Goal: Transaction & Acquisition: Book appointment/travel/reservation

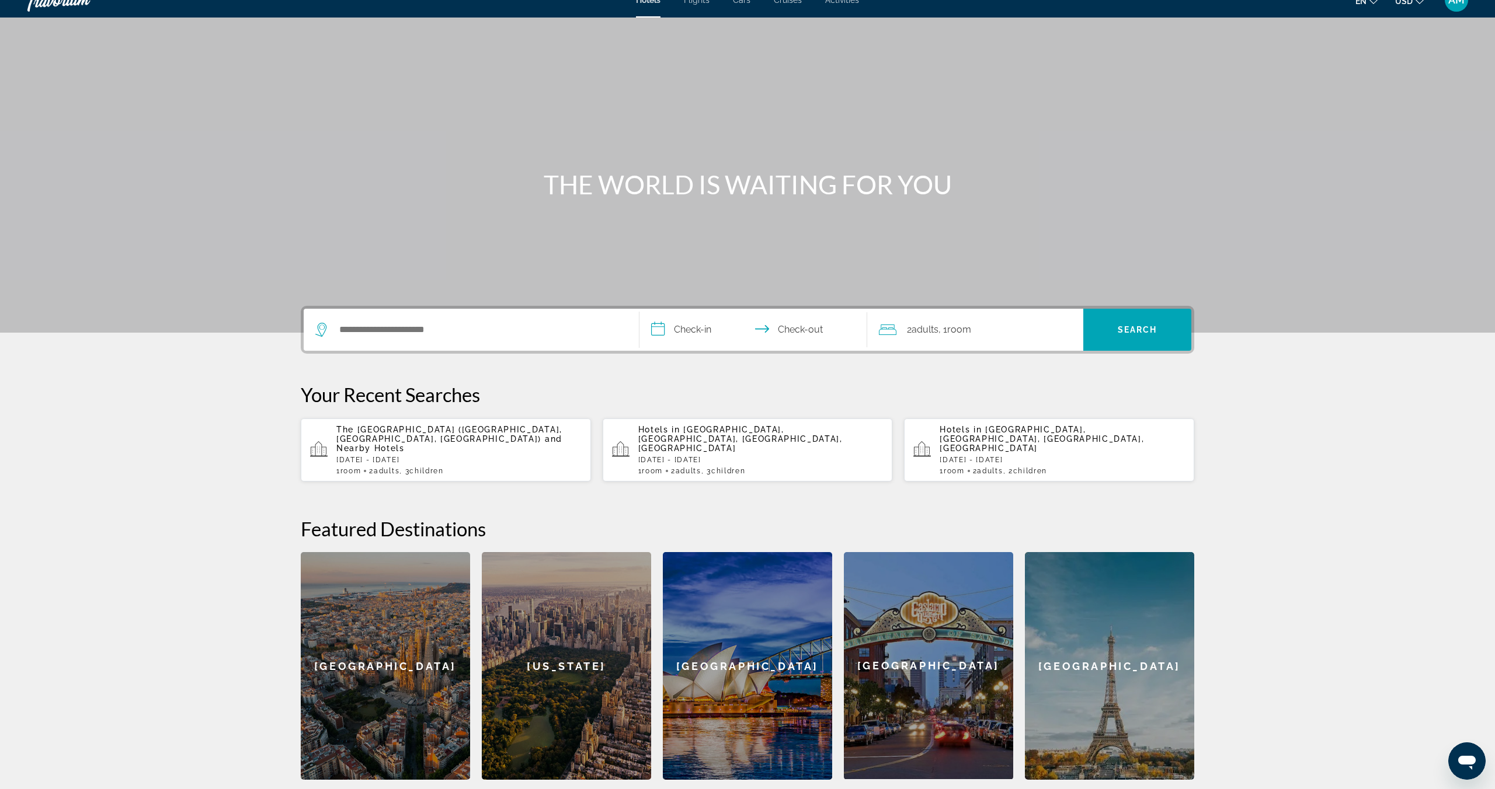
scroll to position [18, 0]
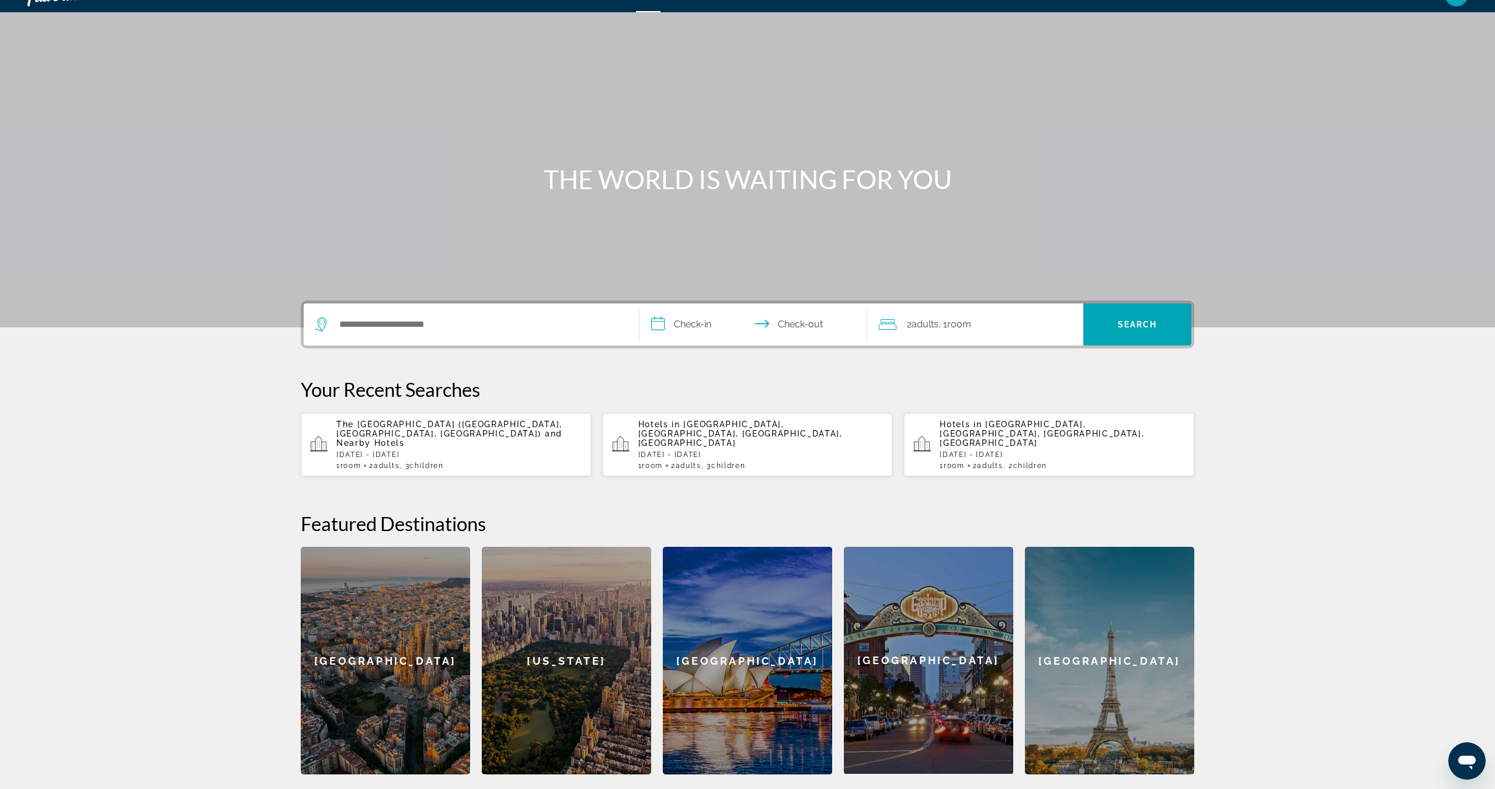
click at [416, 430] on p "The [GEOGRAPHIC_DATA] ([GEOGRAPHIC_DATA], [GEOGRAPHIC_DATA], [GEOGRAPHIC_DATA])…" at bounding box center [458, 434] width 245 height 28
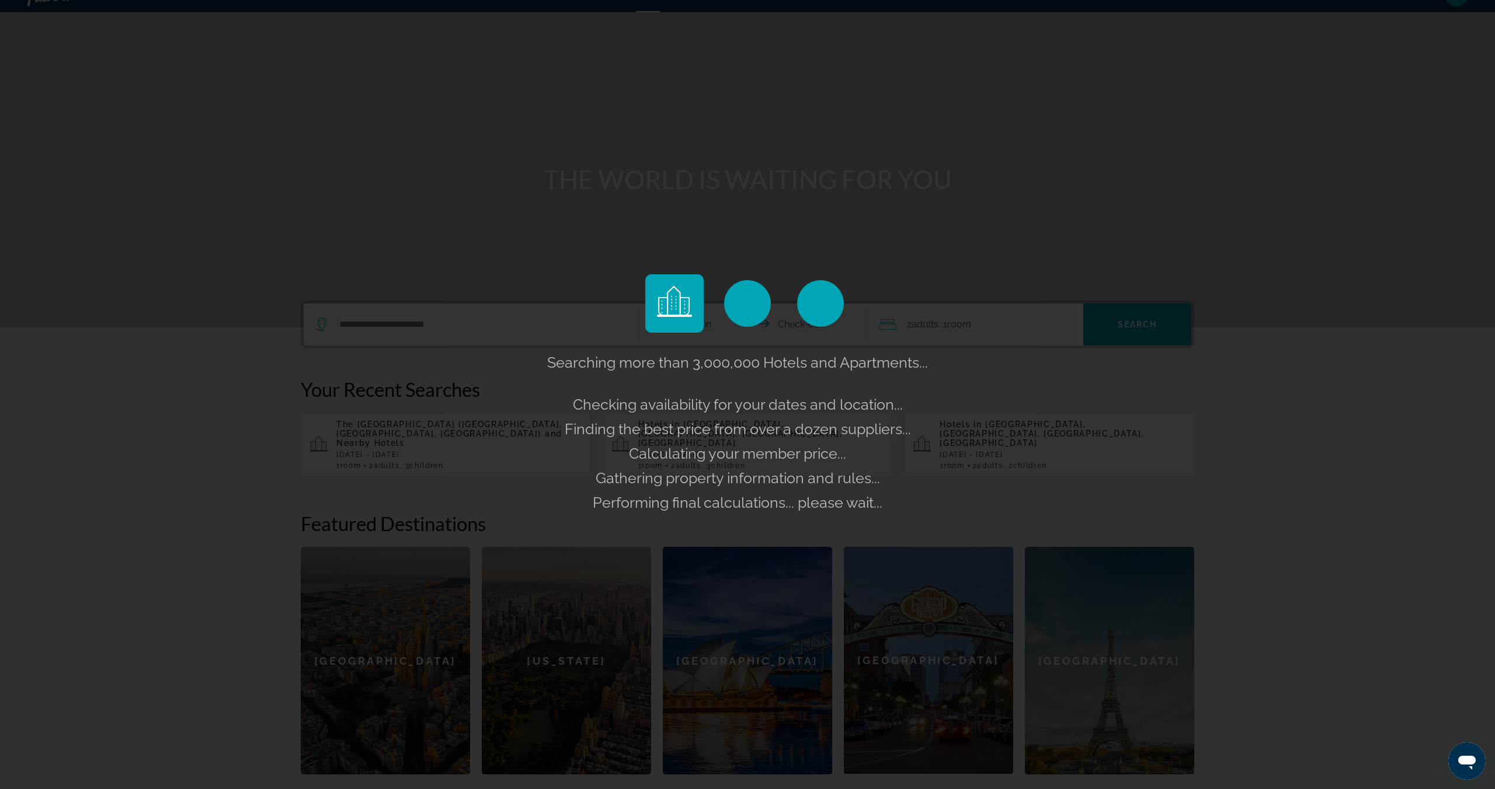
scroll to position [19, 0]
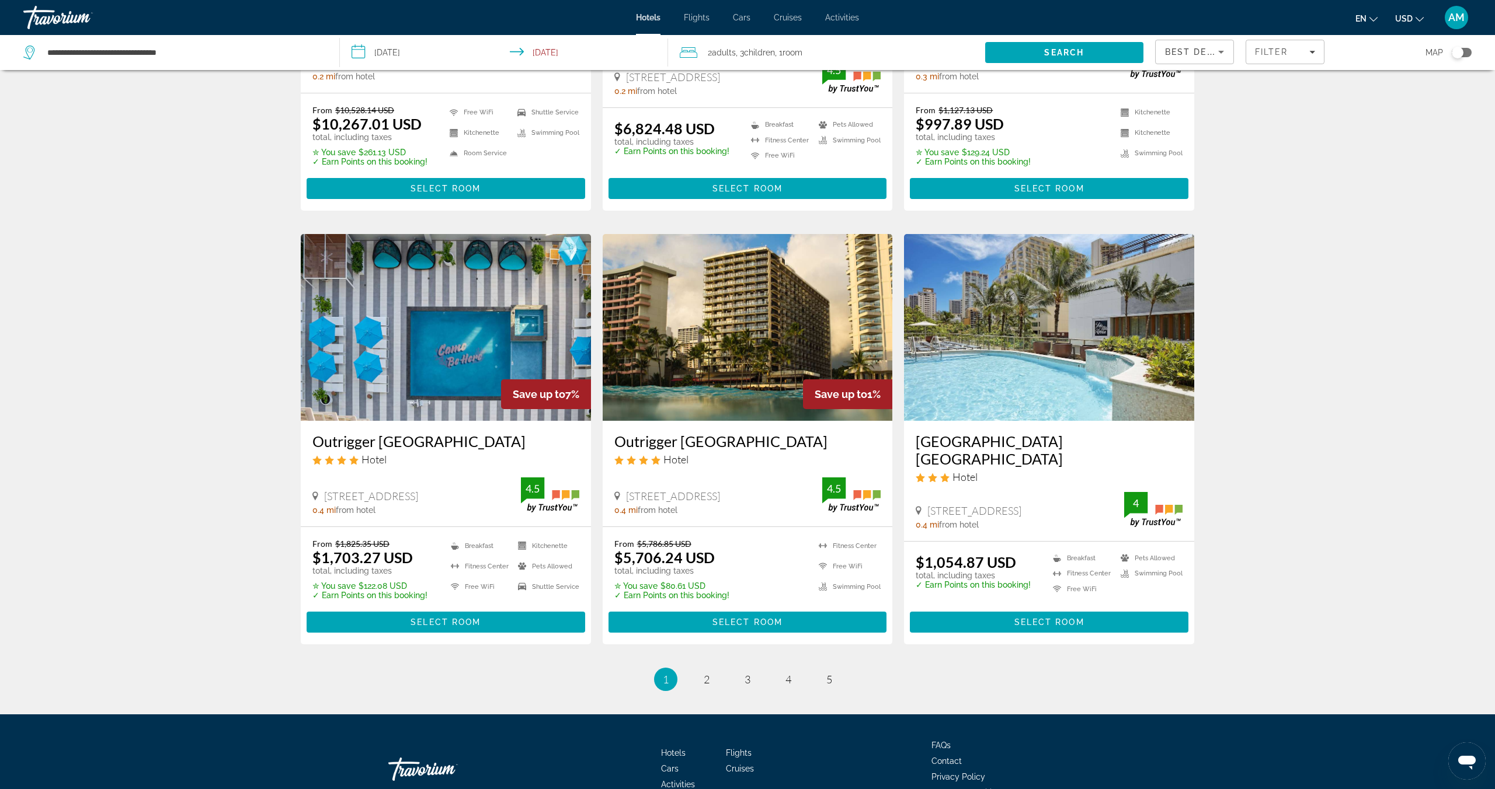
scroll to position [1236, 0]
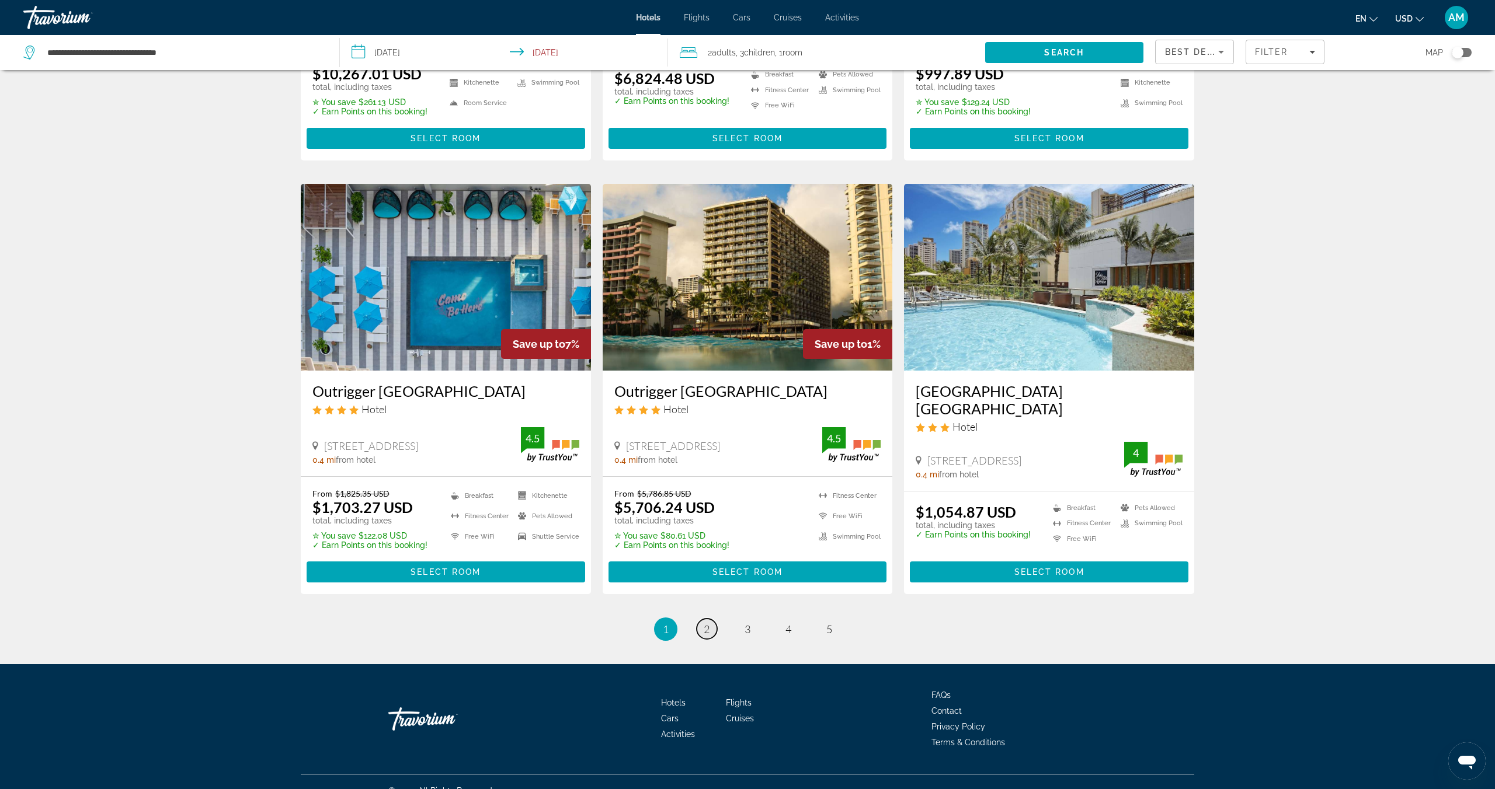
click at [707, 623] on span "2" at bounding box center [707, 629] width 6 height 13
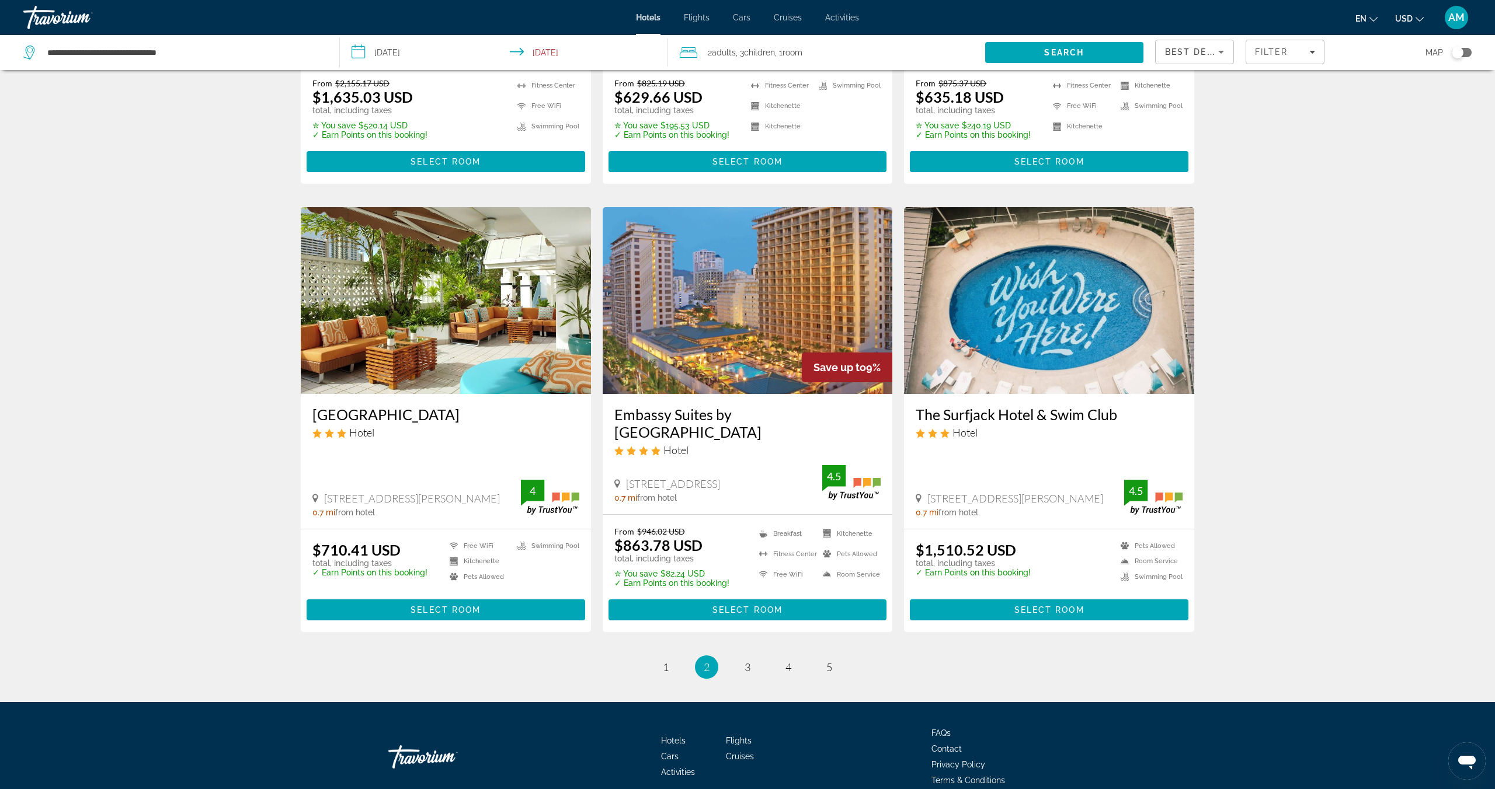
scroll to position [1218, 0]
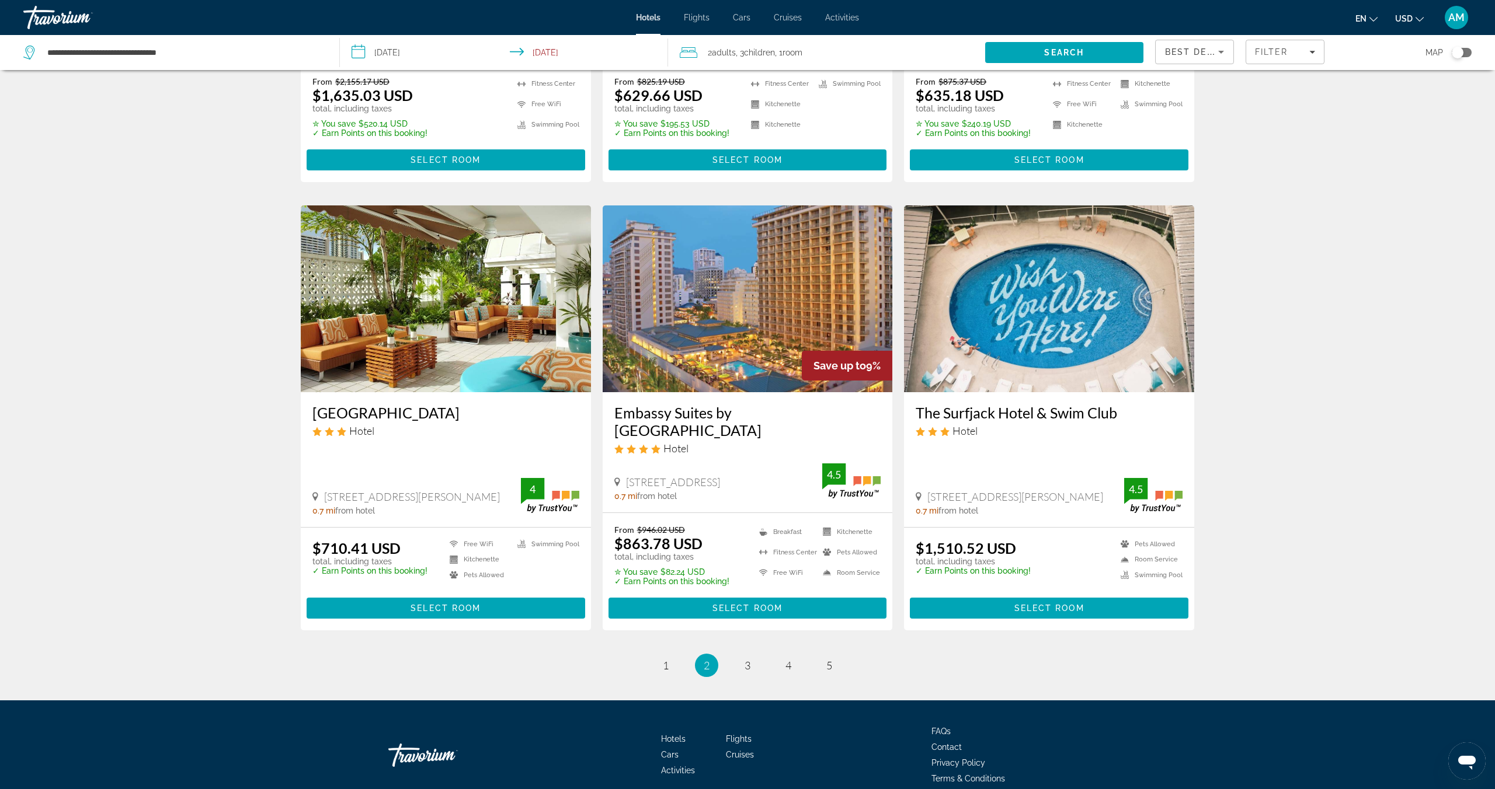
click at [727, 338] on img "Main content" at bounding box center [748, 299] width 290 height 187
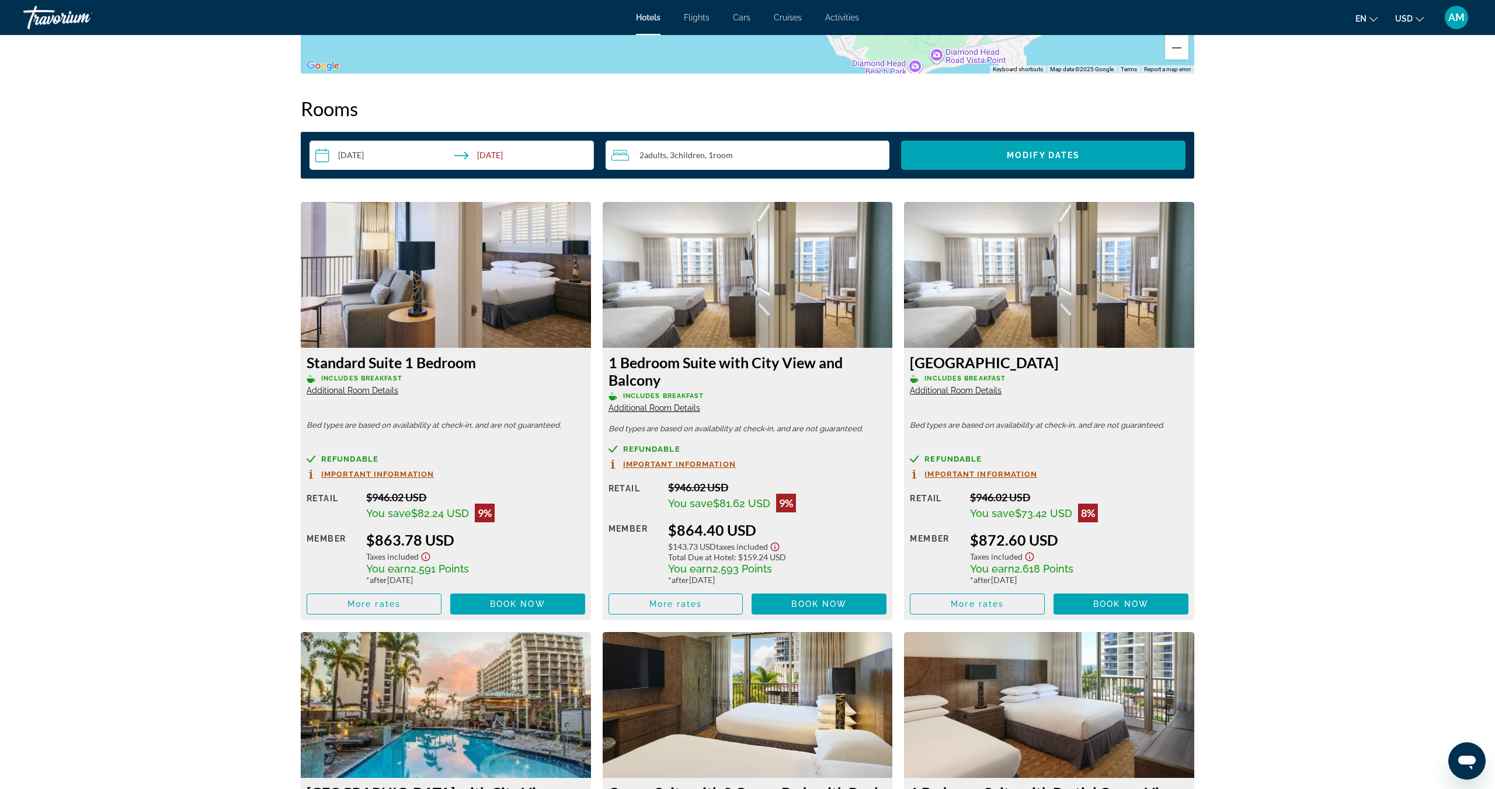
scroll to position [1453, 0]
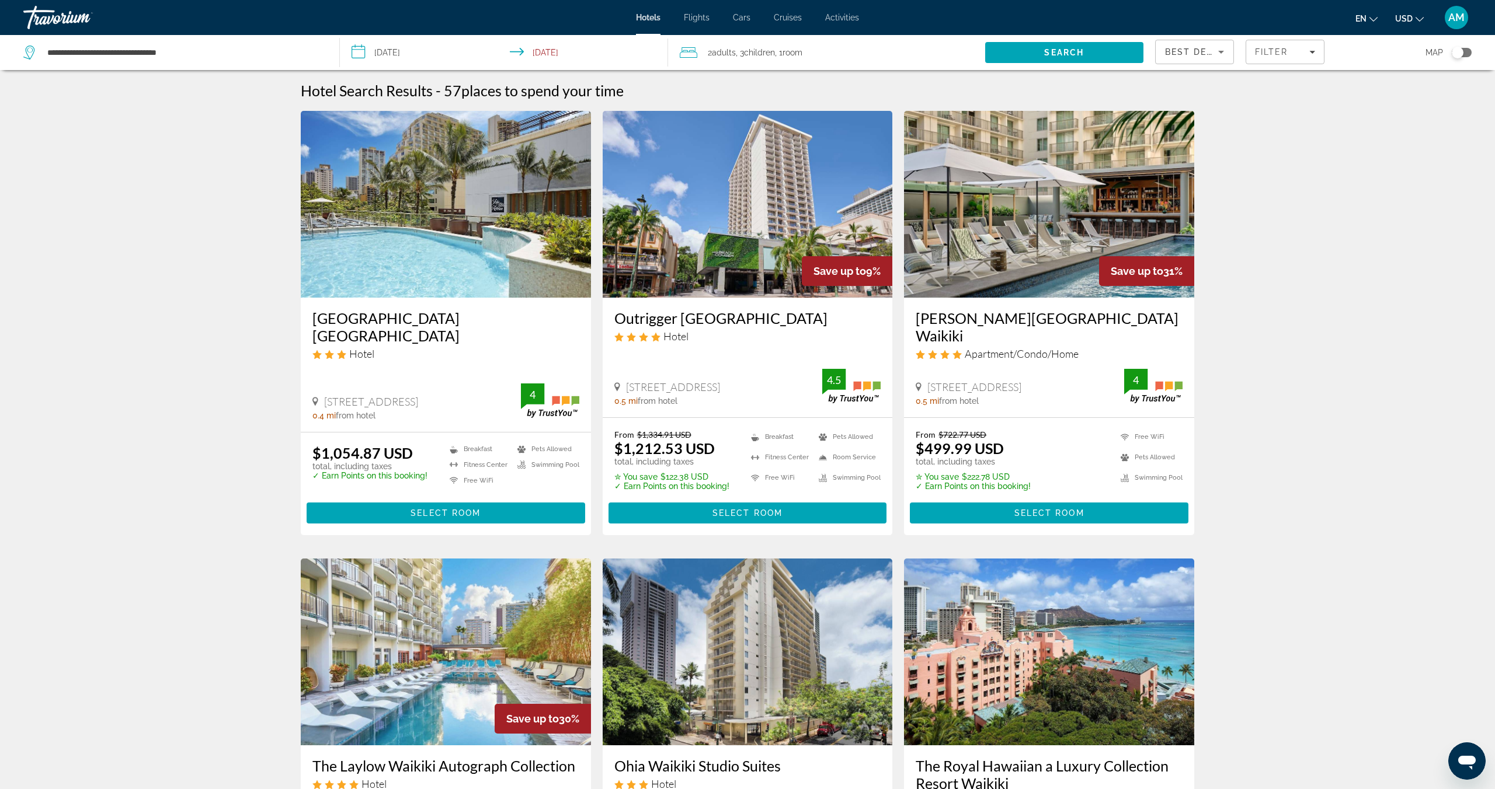
click at [811, 199] on img "Main content" at bounding box center [748, 204] width 290 height 187
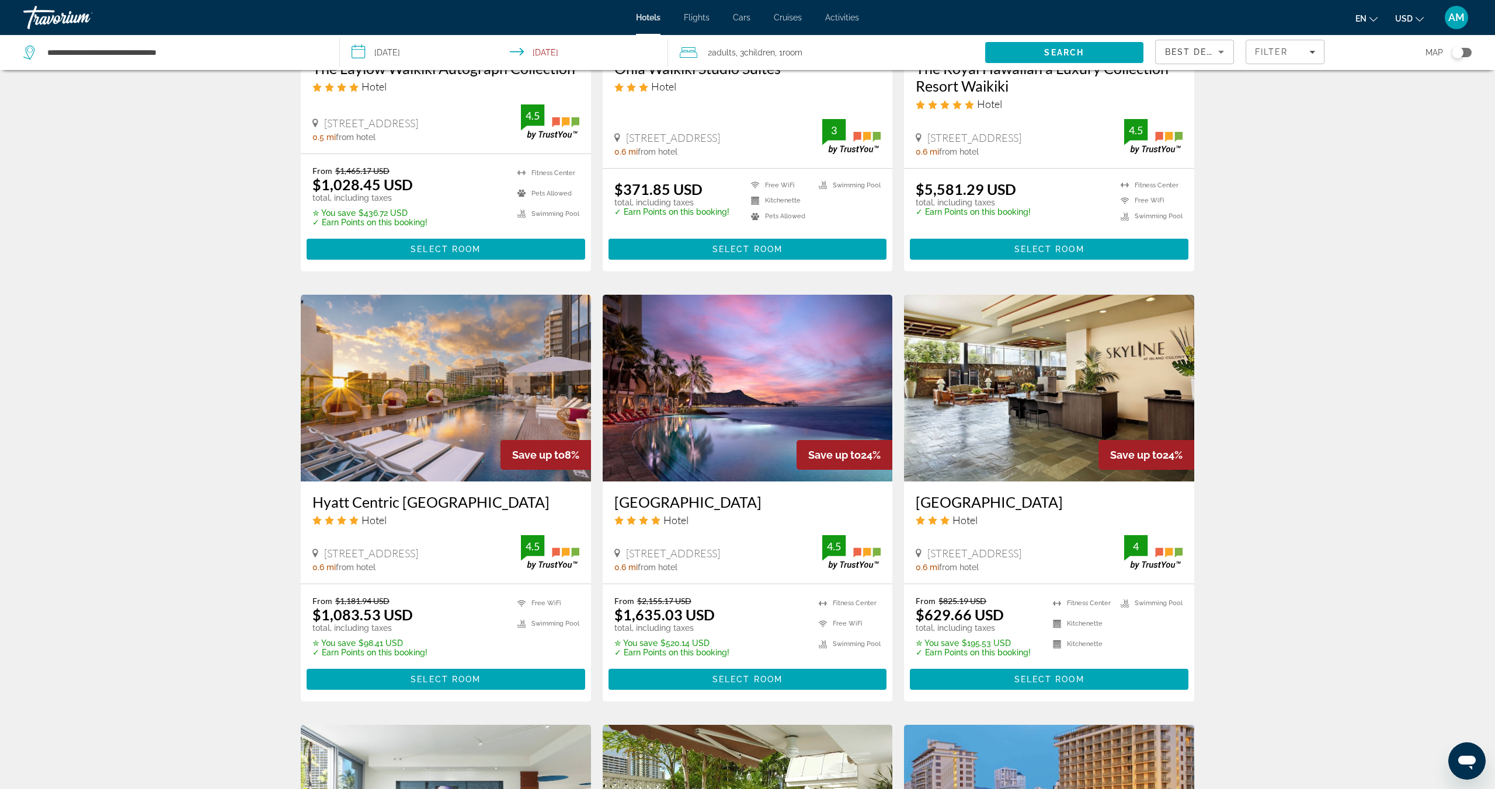
scroll to position [701, 0]
